Goal: Register for event/course

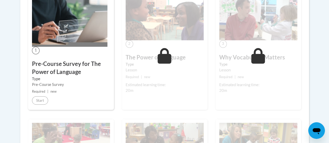
scroll to position [190, 0]
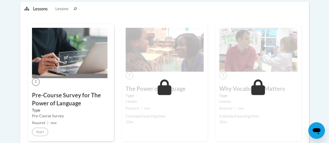
scroll to position [131, 0]
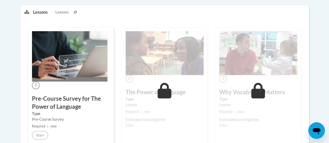
click at [83, 108] on h3 "Pre-Course Survey for The Power of Language" at bounding box center [71, 103] width 78 height 16
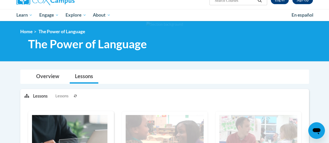
scroll to position [0, 0]
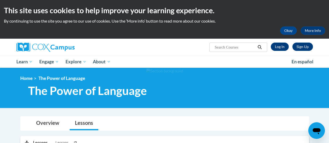
click at [236, 52] on span "Search Search..." at bounding box center [239, 47] width 58 height 9
click at [230, 49] on input "Search..." at bounding box center [235, 47] width 42 height 6
type input "data"
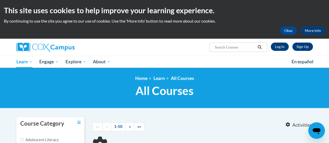
type input "data"
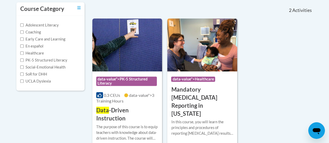
scroll to position [117, 0]
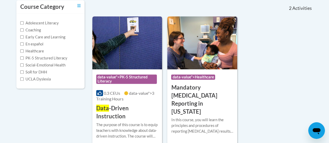
click at [120, 122] on div "The purpose of this course is to equip teachers with knowledge about data-drive…" at bounding box center [127, 130] width 62 height 17
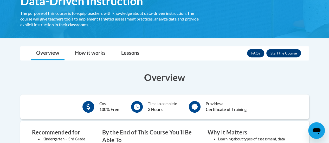
scroll to position [104, 0]
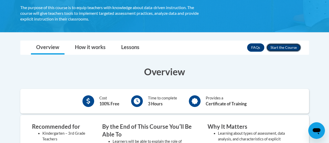
click at [281, 51] on button "Enroll" at bounding box center [284, 47] width 35 height 8
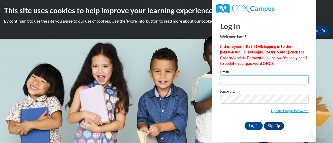
click at [259, 80] on input "Email" at bounding box center [264, 80] width 89 height 9
type input "amcclendon11@ivytech.edu"
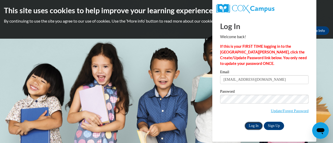
click at [254, 125] on input "Log In" at bounding box center [254, 126] width 18 height 8
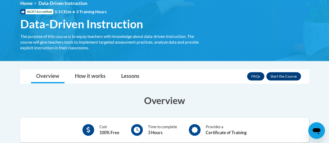
scroll to position [66, 0]
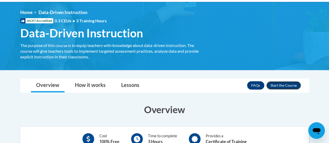
click at [277, 84] on button "Enroll" at bounding box center [284, 86] width 35 height 8
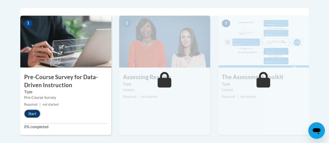
click at [34, 114] on button "Start" at bounding box center [32, 114] width 16 height 8
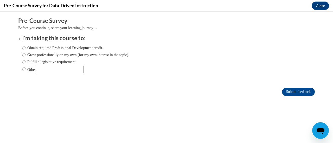
click at [48, 53] on label "Grow professionally on my own (for my own interest in the topic)." at bounding box center [75, 55] width 107 height 6
click at [26, 53] on input "Grow professionally on my own (for my own interest in the topic)." at bounding box center [23, 55] width 3 height 6
radio input "true"
click at [49, 49] on label "Obtain required Professional Development credit." at bounding box center [62, 48] width 81 height 6
click at [26, 49] on input "Obtain required Professional Development credit." at bounding box center [23, 48] width 3 height 6
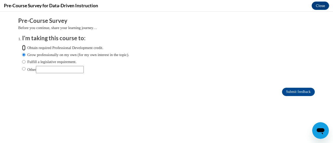
radio input "true"
click at [282, 91] on input "Submit feedback" at bounding box center [298, 92] width 33 height 8
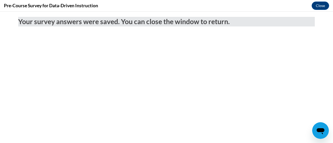
click at [322, 1] on div "Pre-Course Survey for Data-Driven Instruction Close" at bounding box center [166, 6] width 333 height 12
click at [320, 8] on button "Close" at bounding box center [320, 6] width 17 height 8
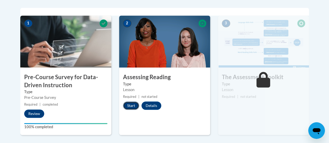
click at [132, 106] on button "Start" at bounding box center [131, 106] width 16 height 8
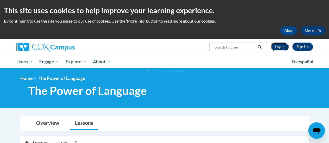
click at [283, 45] on link "Log In" at bounding box center [280, 47] width 18 height 8
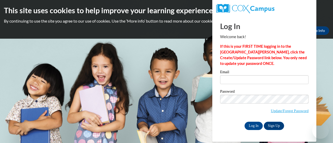
click at [263, 76] on input "Email" at bounding box center [264, 80] width 89 height 9
type input "[EMAIL_ADDRESS][DOMAIN_NAME]"
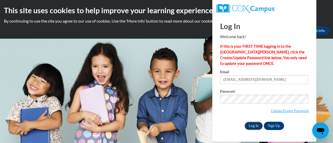
click at [254, 128] on input "Log In" at bounding box center [254, 126] width 18 height 8
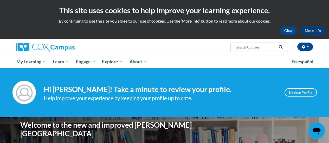
scroll to position [9, 0]
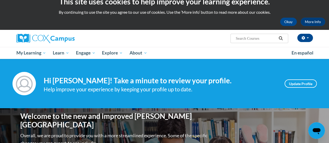
drag, startPoint x: 333, startPoint y: 27, endPoint x: 154, endPoint y: 38, distance: 179.7
click at [154, 38] on div "Angel McClendon (America/Indianapolis UTC-04:00) My Profile Inbox My Transcript…" at bounding box center [215, 36] width 203 height 13
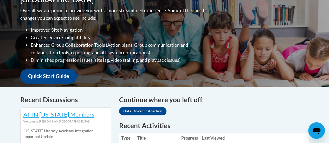
scroll to position [141, 0]
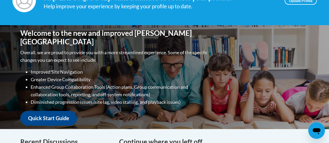
scroll to position [218, 0]
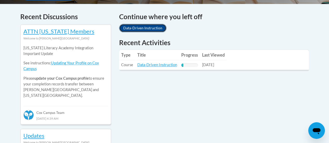
click at [155, 29] on link "Data-Driven Instruction" at bounding box center [142, 28] width 47 height 8
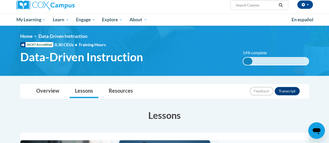
scroll to position [45, 0]
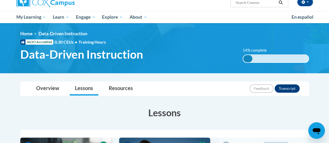
click at [329, 44] on img at bounding box center [164, 48] width 329 height 50
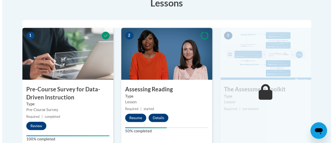
scroll to position [161, 0]
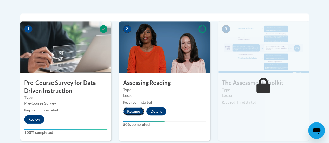
click at [135, 110] on button "Resume" at bounding box center [133, 112] width 21 height 8
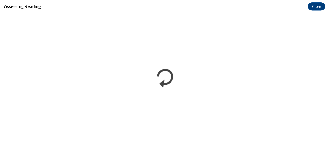
scroll to position [0, 0]
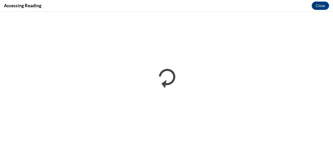
drag, startPoint x: 135, startPoint y: 110, endPoint x: 228, endPoint y: 4, distance: 141.0
click at [228, 4] on div "Assessing Reading Close" at bounding box center [166, 6] width 333 height 12
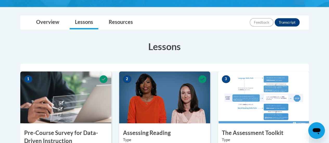
scroll to position [36, 0]
